Goal: Communication & Community: Participate in discussion

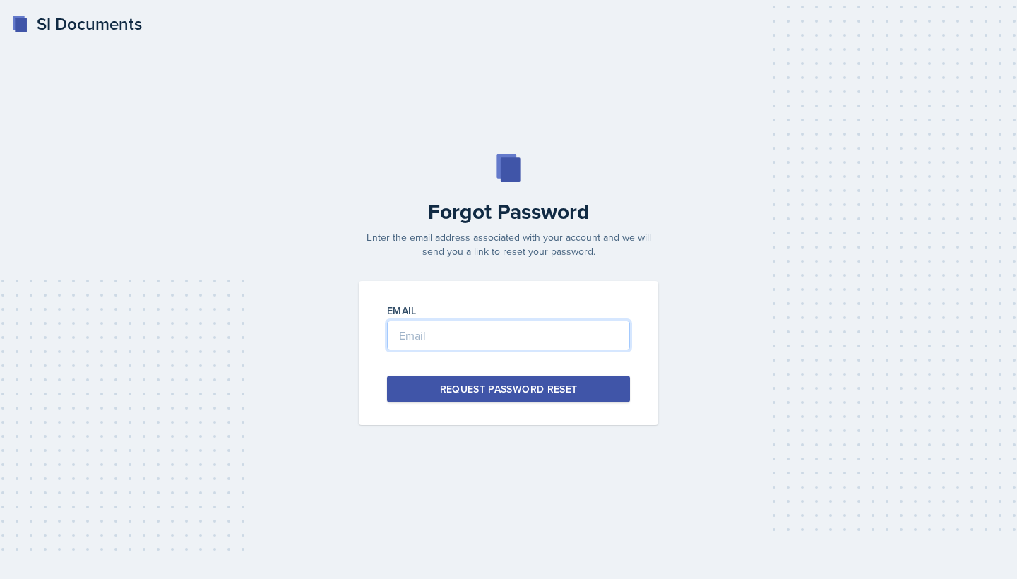
click at [412, 329] on input "email" at bounding box center [508, 336] width 243 height 30
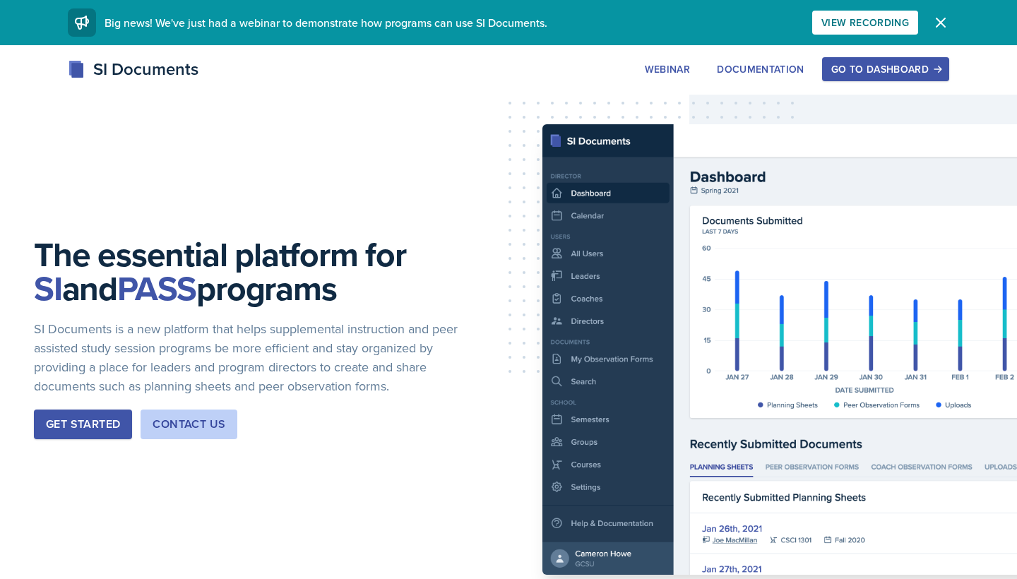
click at [866, 59] on button "Go to Dashboard" at bounding box center [885, 69] width 127 height 24
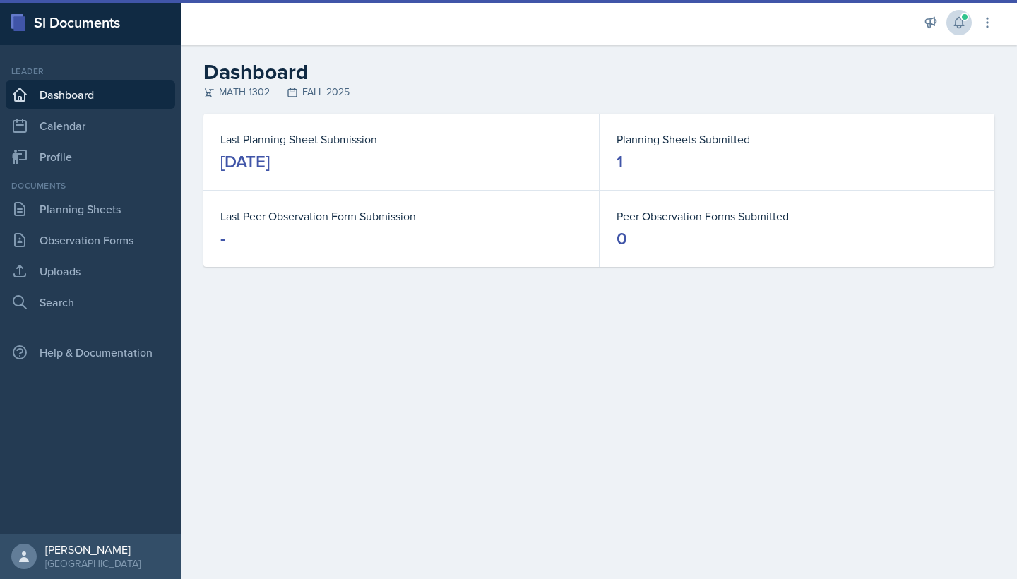
click at [957, 29] on icon at bounding box center [959, 23] width 14 height 14
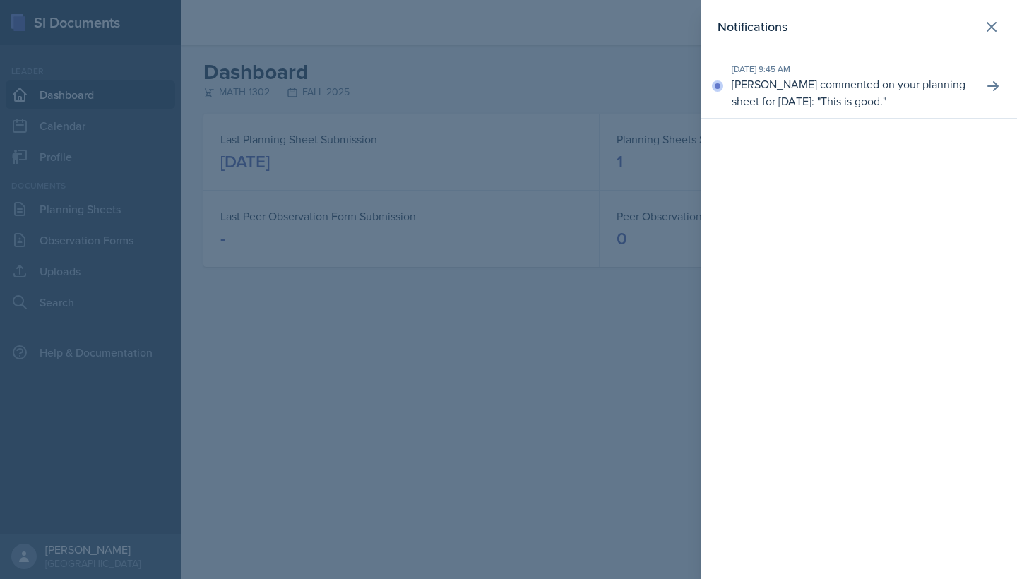
click at [1007, 88] on div "[DATE] 9:45 AM [PERSON_NAME] commented on your planning sheet for [DATE]: " Thi…" at bounding box center [859, 86] width 317 height 64
click at [1006, 88] on div "[DATE] 9:45 AM [PERSON_NAME] commented on your planning sheet for [DATE]: " Thi…" at bounding box center [859, 86] width 317 height 64
click at [998, 86] on icon at bounding box center [993, 86] width 11 height 10
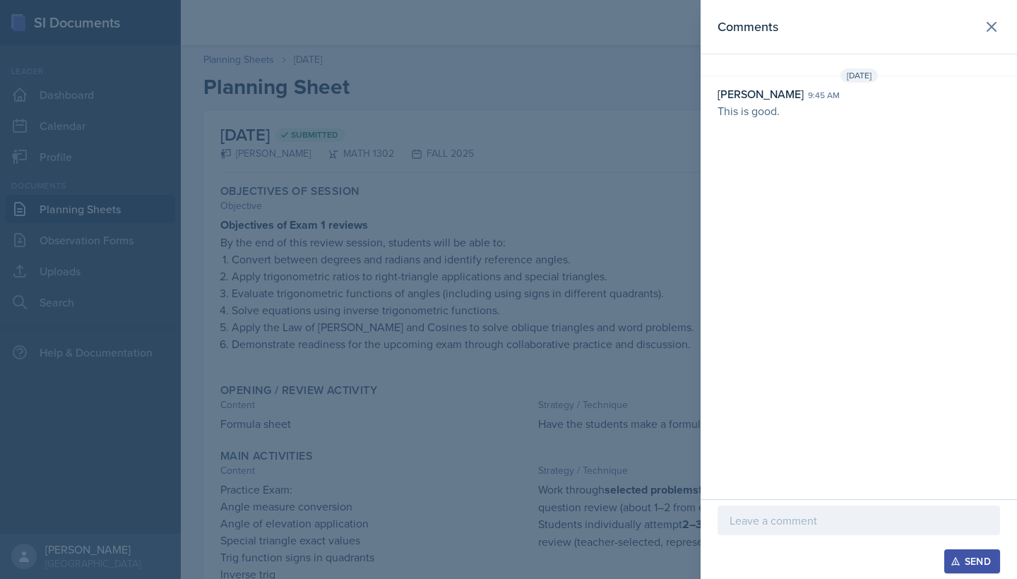
click at [798, 522] on p at bounding box center [859, 520] width 259 height 17
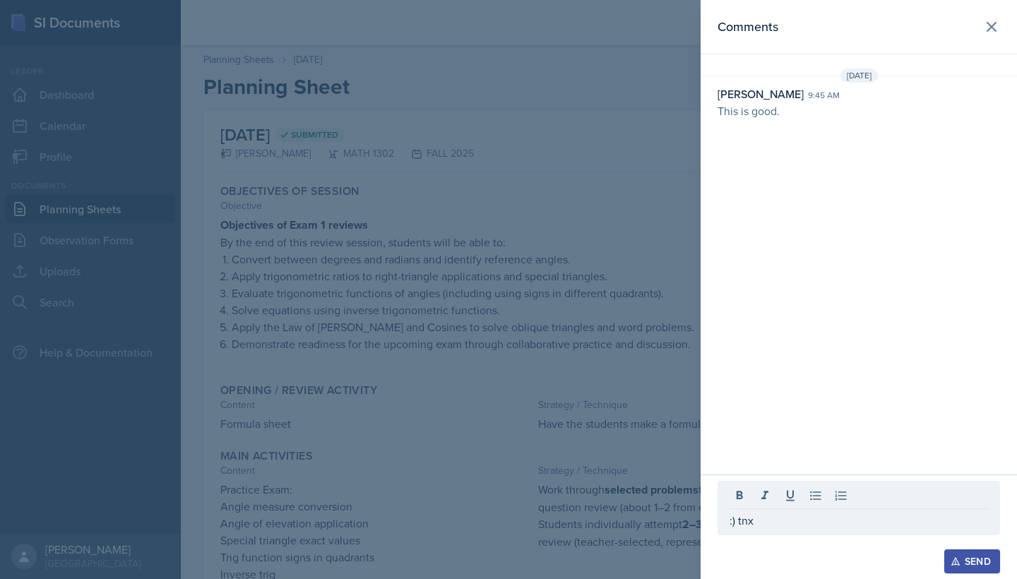
click at [971, 566] on div "Send" at bounding box center [972, 561] width 37 height 11
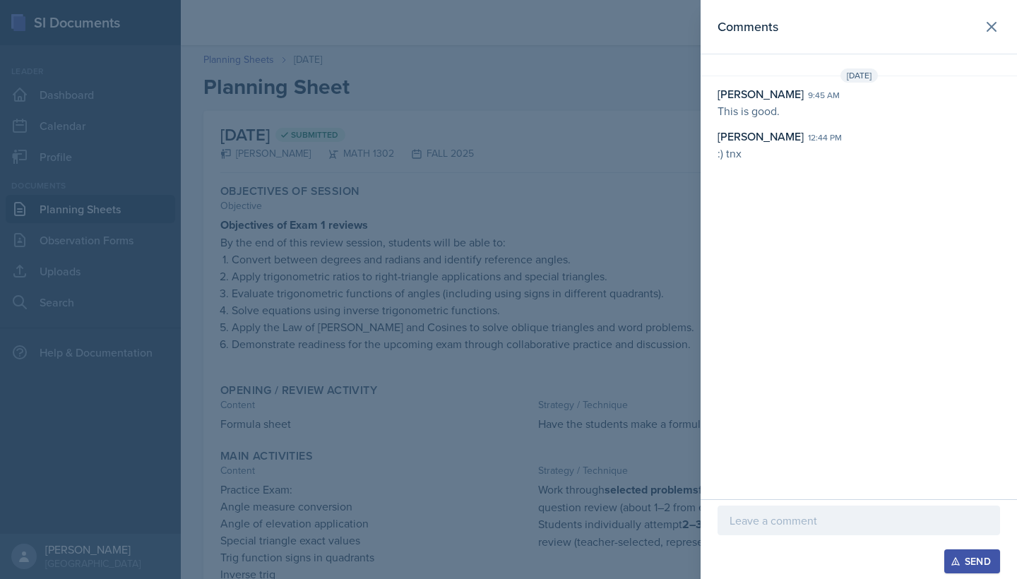
click at [389, 332] on div at bounding box center [508, 289] width 1017 height 579
